Goal: Information Seeking & Learning: Learn about a topic

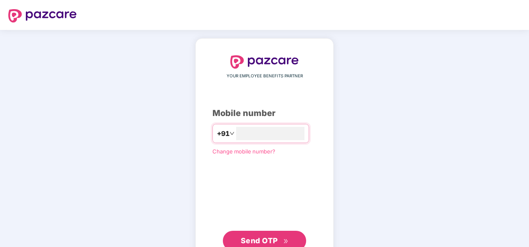
type input "**********"
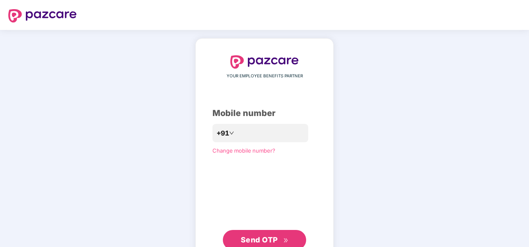
click at [263, 243] on span "Send OTP" at bounding box center [259, 240] width 37 height 9
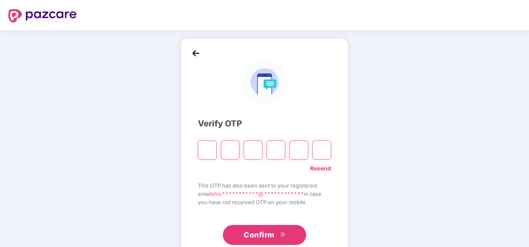
type input "*"
click at [275, 156] on input "Digit 4" at bounding box center [275, 150] width 19 height 19
type input "*"
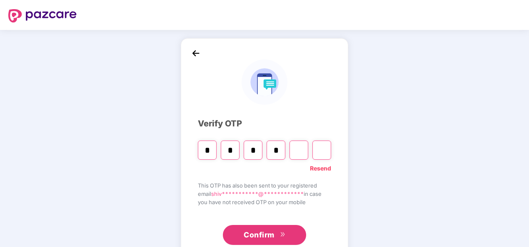
type input "*"
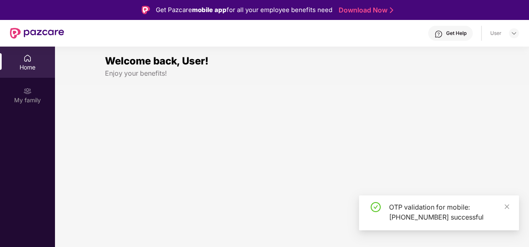
scroll to position [24, 0]
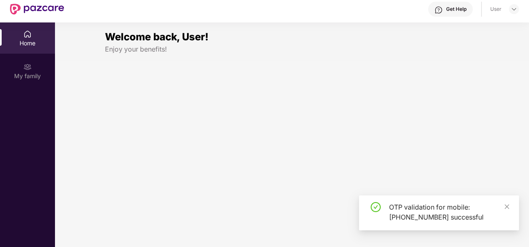
click at [501, 205] on div "OTP validation for mobile: [PHONE_NUMBER] successful" at bounding box center [449, 212] width 120 height 20
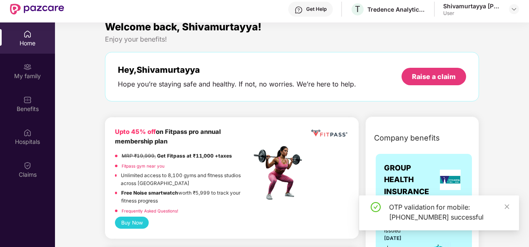
scroll to position [20, 0]
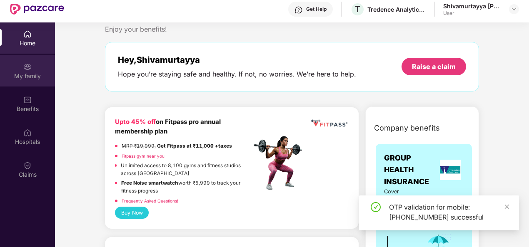
click at [26, 71] on img at bounding box center [27, 67] width 8 height 8
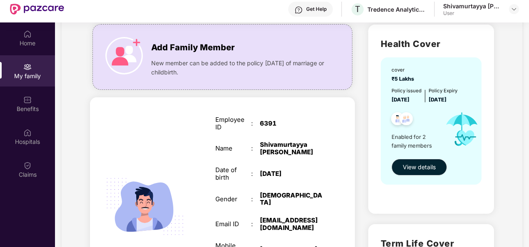
scroll to position [58, 0]
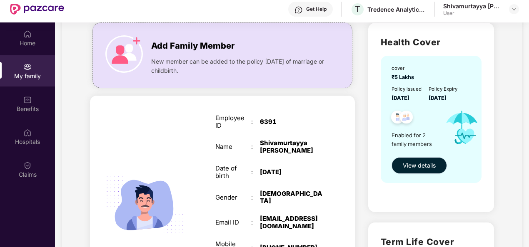
click at [429, 170] on span "View details" at bounding box center [419, 165] width 33 height 9
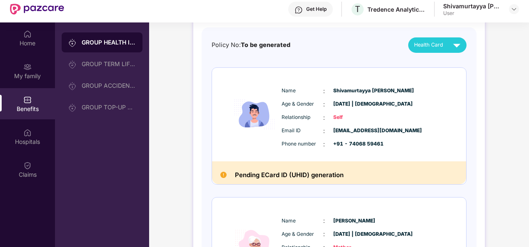
scroll to position [0, 0]
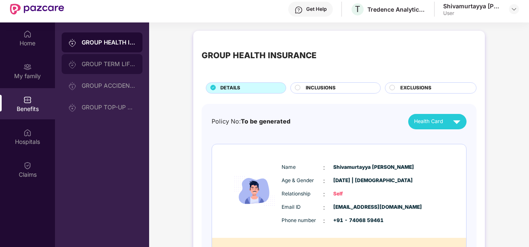
click at [104, 62] on div "GROUP TERM LIFE INSURANCE" at bounding box center [109, 64] width 54 height 7
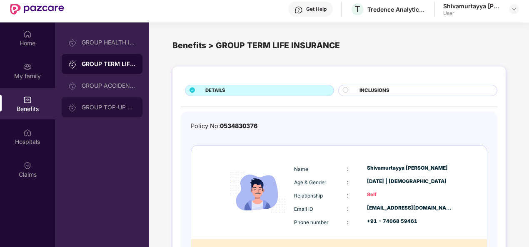
click at [99, 99] on div "GROUP TOP-UP POLICY" at bounding box center [102, 107] width 81 height 20
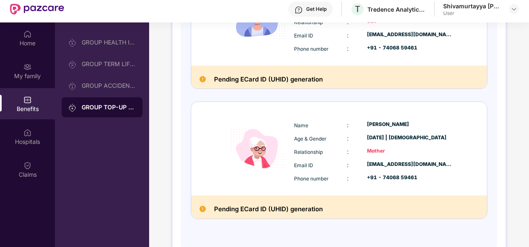
scroll to position [47, 0]
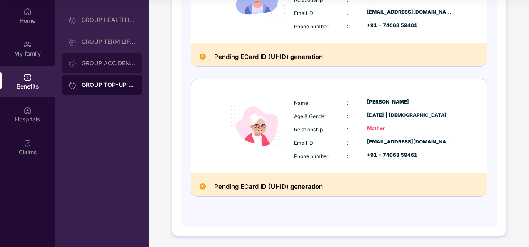
click at [106, 66] on div "GROUP ACCIDENTAL INSURANCE" at bounding box center [109, 63] width 54 height 7
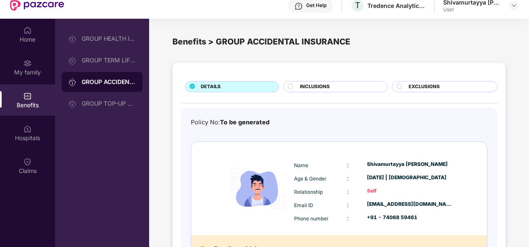
scroll to position [0, 0]
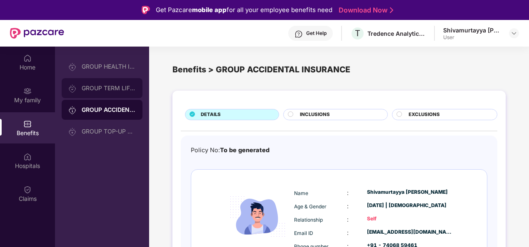
click at [107, 82] on div "GROUP TERM LIFE INSURANCE" at bounding box center [102, 88] width 81 height 20
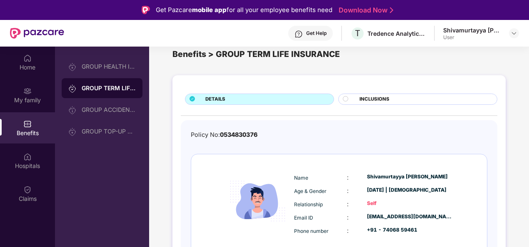
scroll to position [17, 0]
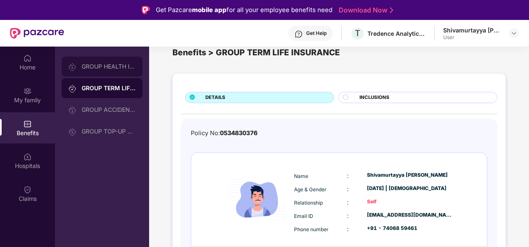
click at [99, 65] on div "GROUP HEALTH INSURANCE" at bounding box center [109, 66] width 54 height 7
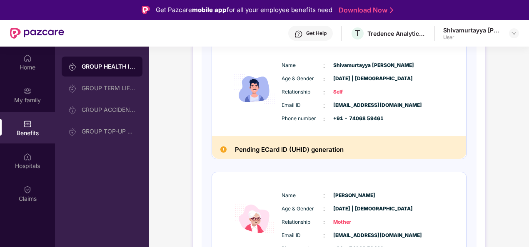
scroll to position [0, 0]
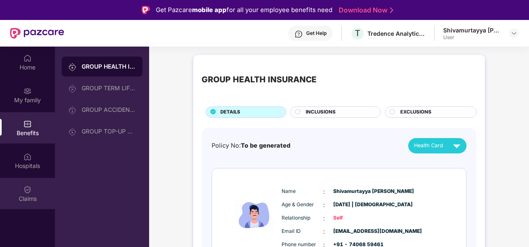
click at [24, 199] on div "Claims" at bounding box center [27, 199] width 55 height 8
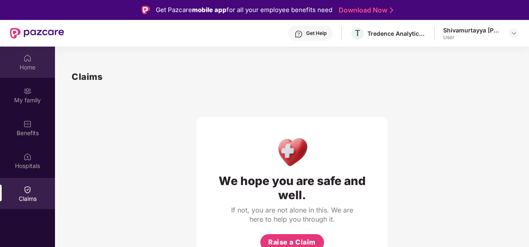
click at [32, 75] on div "Home" at bounding box center [27, 62] width 55 height 31
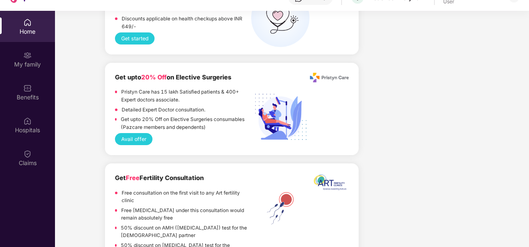
scroll to position [1221, 0]
